Goal: Check status: Check status

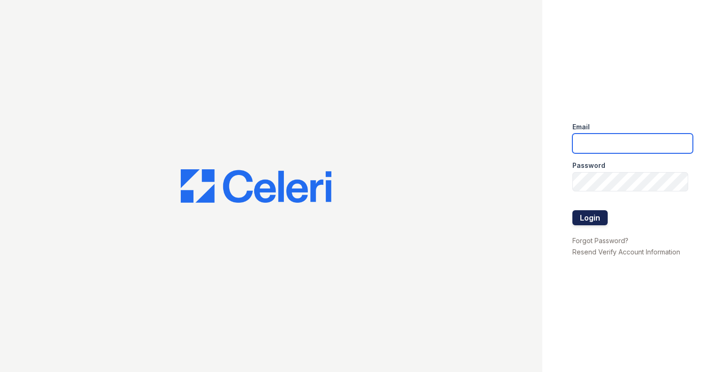
type input "ebeganovic@mmgmgt.com"
click at [586, 215] on button "Login" at bounding box center [589, 217] width 35 height 15
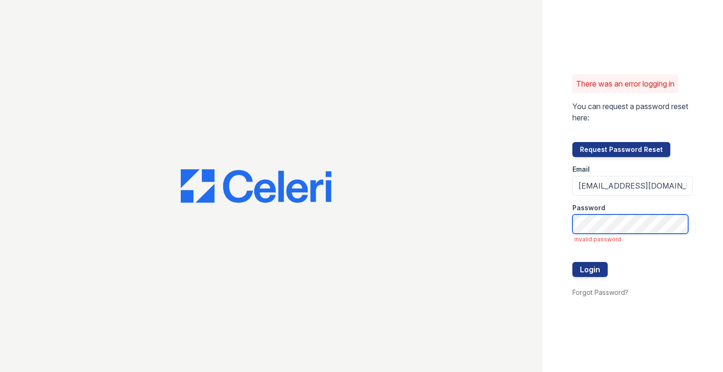
click at [572, 262] on button "Login" at bounding box center [589, 269] width 35 height 15
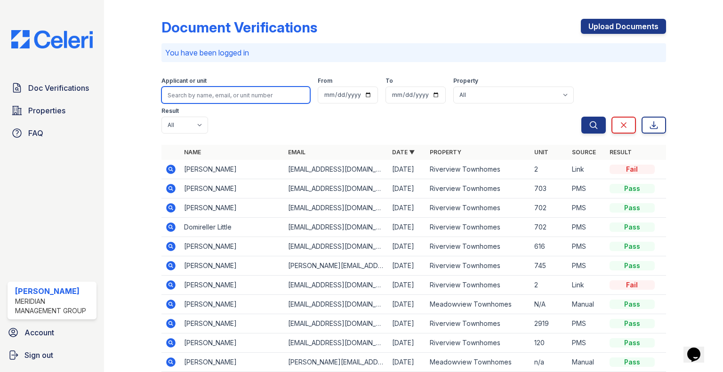
click at [260, 95] on input "search" at bounding box center [235, 95] width 149 height 17
type input "pearson"
click at [581, 117] on button "Search" at bounding box center [593, 125] width 24 height 17
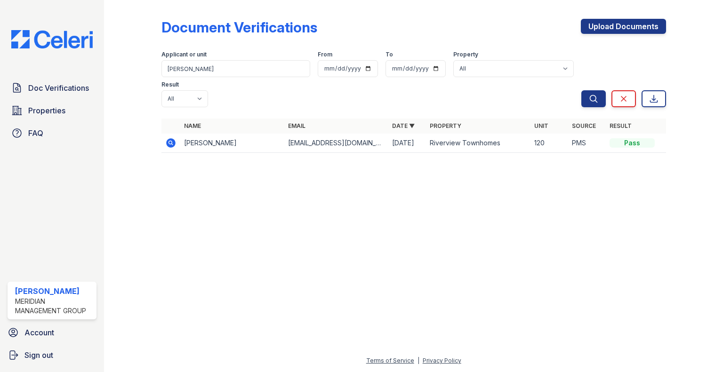
click at [246, 134] on td "Schmikah Pearson" at bounding box center [232, 143] width 104 height 19
click at [170, 141] on icon at bounding box center [170, 142] width 2 height 2
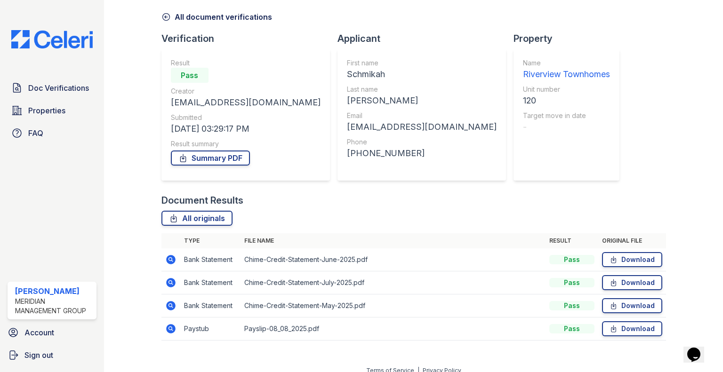
scroll to position [47, 0]
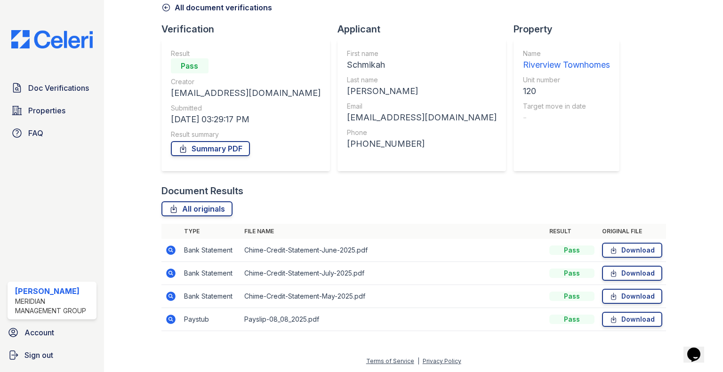
click at [167, 319] on icon at bounding box center [170, 319] width 9 height 9
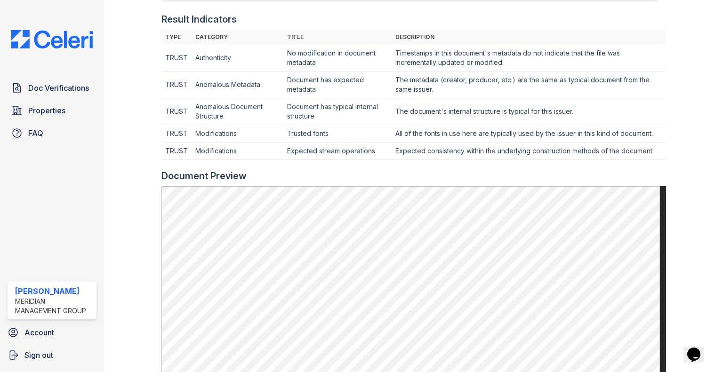
scroll to position [282, 0]
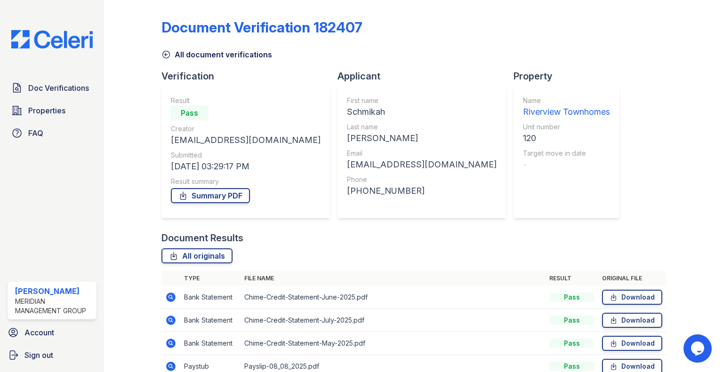
scroll to position [47, 0]
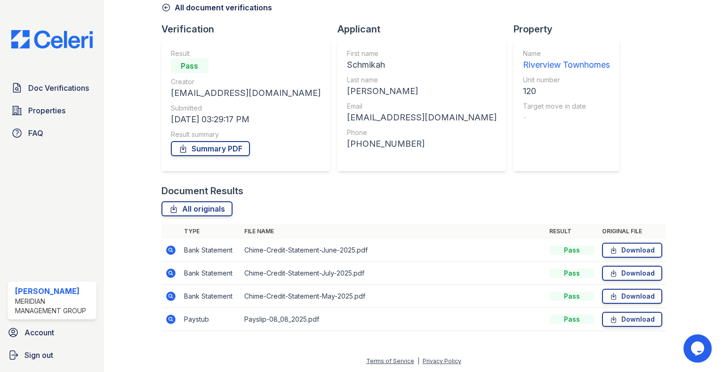
click at [169, 250] on icon at bounding box center [170, 249] width 2 height 2
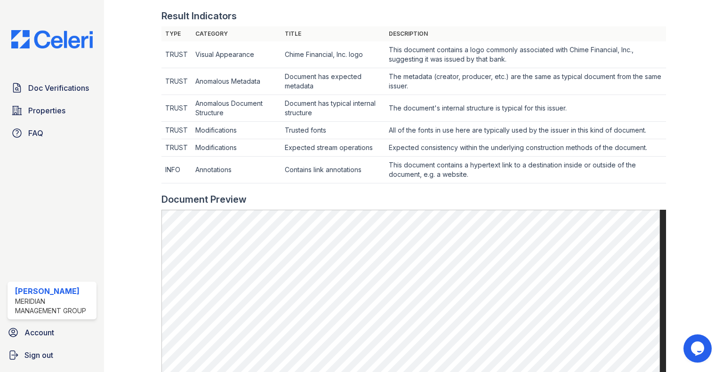
scroll to position [423, 0]
